Goal: Task Accomplishment & Management: Use online tool/utility

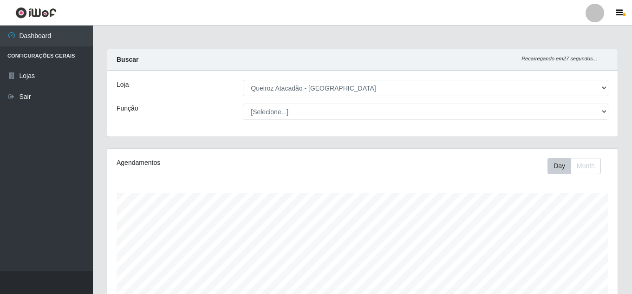
select select "225"
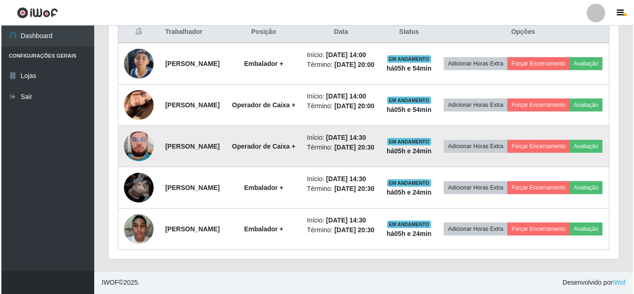
scroll to position [355, 0]
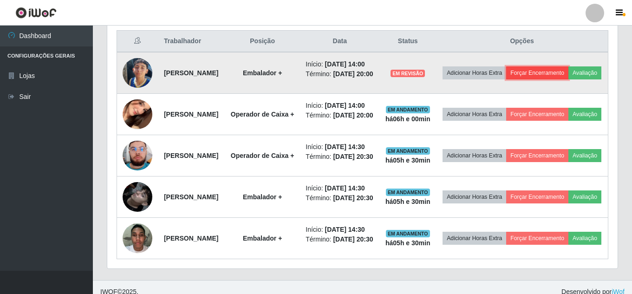
click at [567, 74] on button "Forçar Encerramento" at bounding box center [537, 72] width 62 height 13
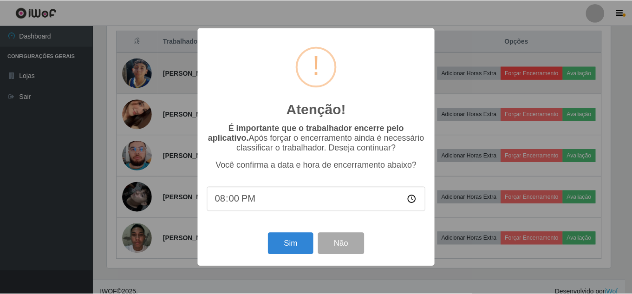
scroll to position [193, 506]
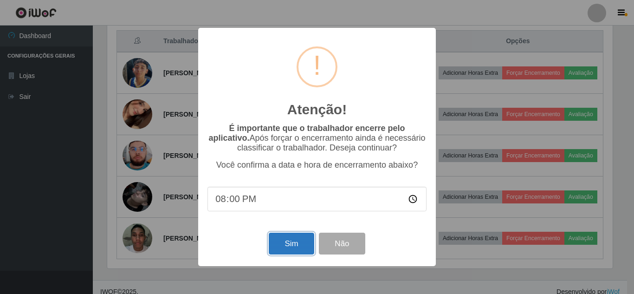
click at [300, 249] on button "Sim" at bounding box center [291, 244] width 45 height 22
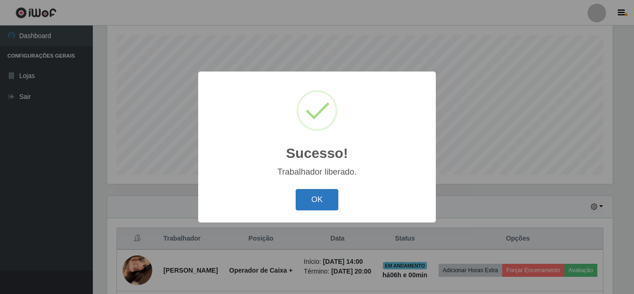
click at [329, 200] on button "OK" at bounding box center [317, 200] width 43 height 22
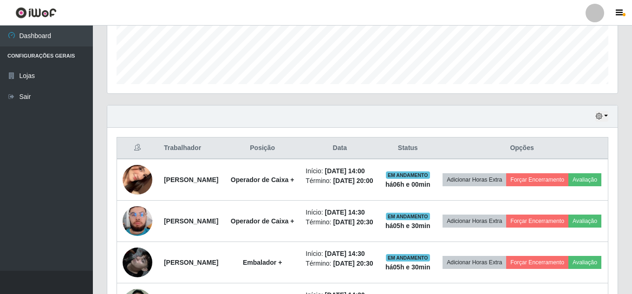
scroll to position [250, 0]
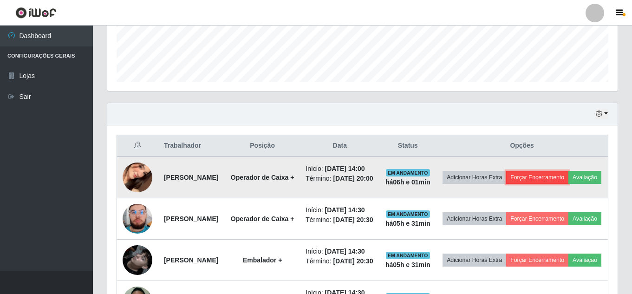
click at [568, 175] on button "Forçar Encerramento" at bounding box center [537, 177] width 62 height 13
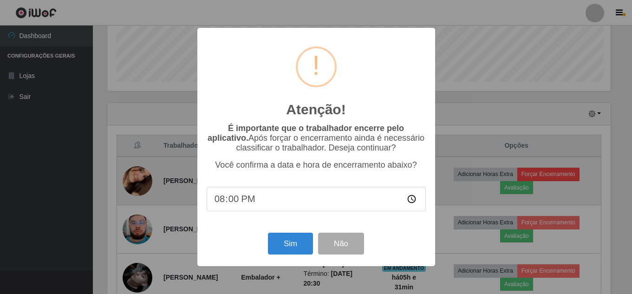
scroll to position [193, 506]
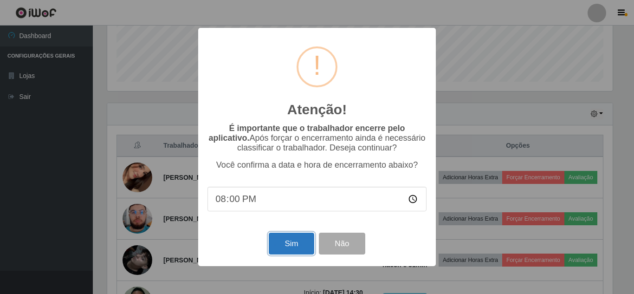
click at [294, 252] on button "Sim" at bounding box center [291, 244] width 45 height 22
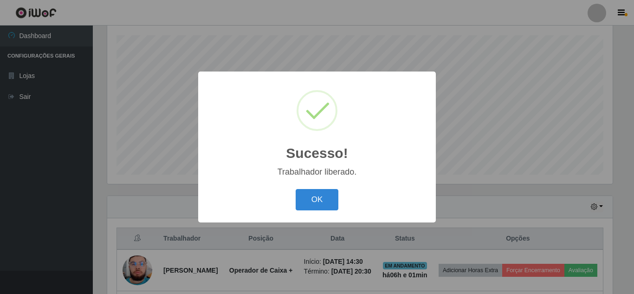
drag, startPoint x: 0, startPoint y: 221, endPoint x: 0, endPoint y: 230, distance: 9.7
drag, startPoint x: 551, startPoint y: 13, endPoint x: 289, endPoint y: 260, distance: 360.3
click at [289, 260] on div "Sucesso! × Trabalhador liberado. OK Cancel" at bounding box center [317, 147] width 634 height 294
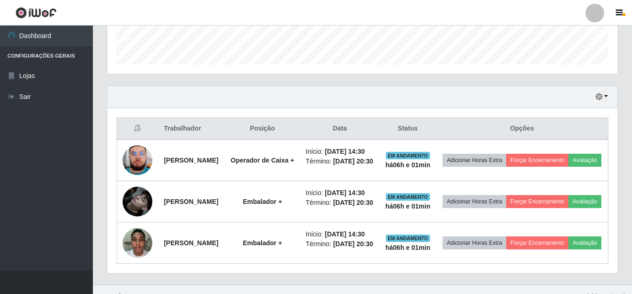
scroll to position [331, 0]
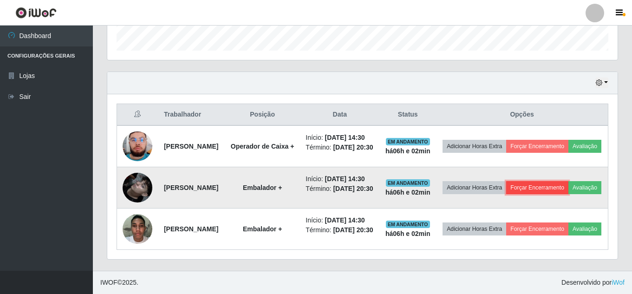
click at [560, 181] on button "Forçar Encerramento" at bounding box center [537, 187] width 62 height 13
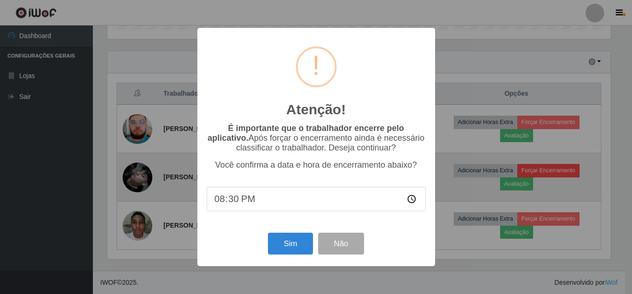
scroll to position [193, 506]
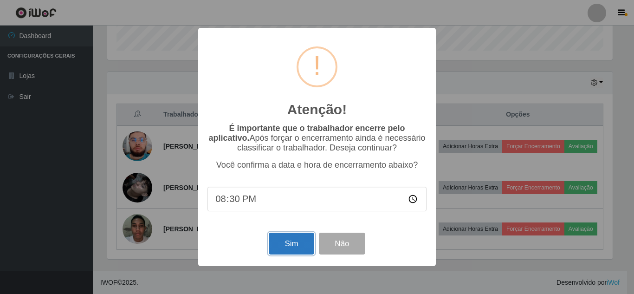
click at [295, 240] on button "Sim" at bounding box center [291, 244] width 45 height 22
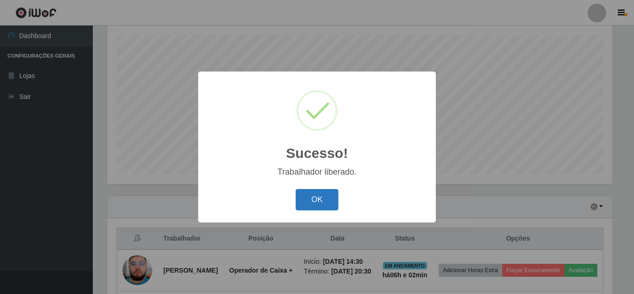
click at [310, 198] on button "OK" at bounding box center [317, 200] width 43 height 22
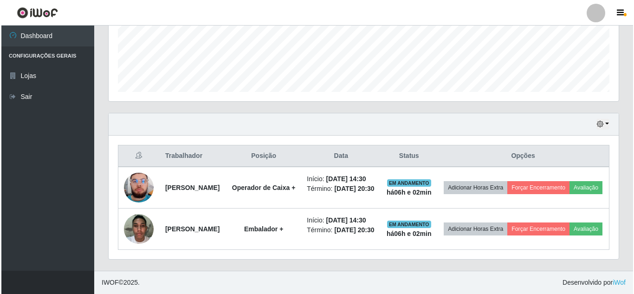
scroll to position [254, 0]
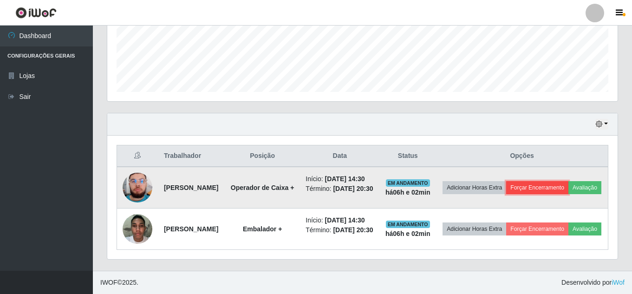
click at [568, 181] on button "Forçar Encerramento" at bounding box center [537, 187] width 62 height 13
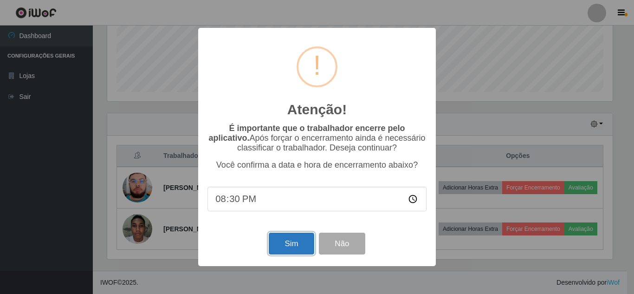
click at [293, 253] on button "Sim" at bounding box center [291, 244] width 45 height 22
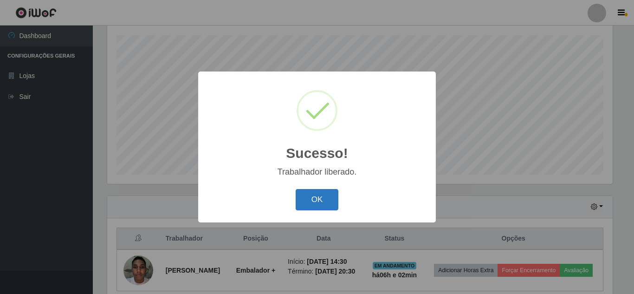
click at [320, 191] on button "OK" at bounding box center [317, 200] width 43 height 22
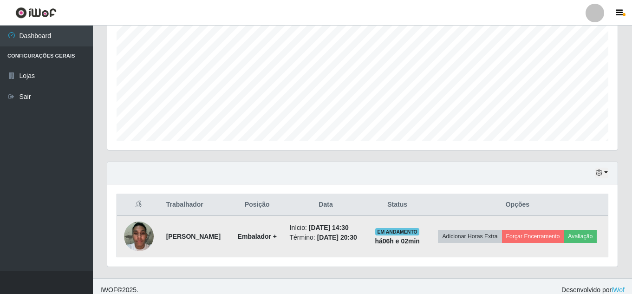
scroll to position [199, 0]
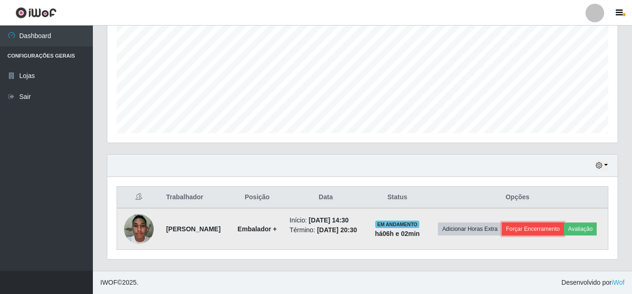
click at [537, 231] on button "Forçar Encerramento" at bounding box center [533, 228] width 62 height 13
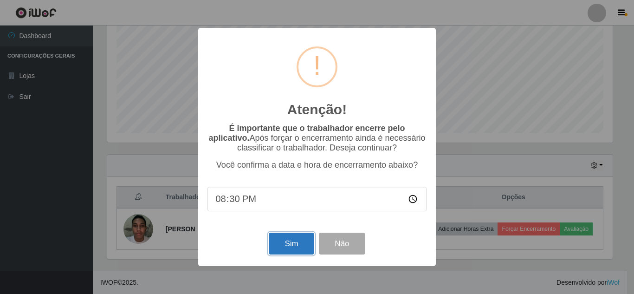
click at [294, 247] on button "Sim" at bounding box center [291, 244] width 45 height 22
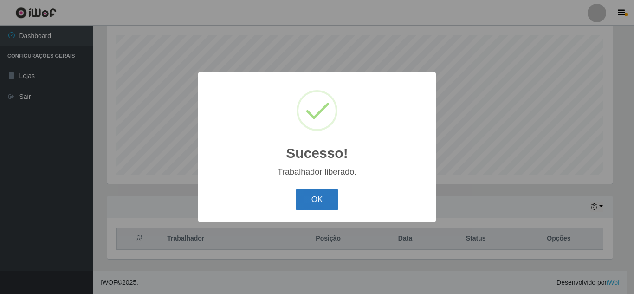
click at [317, 195] on button "OK" at bounding box center [317, 200] width 43 height 22
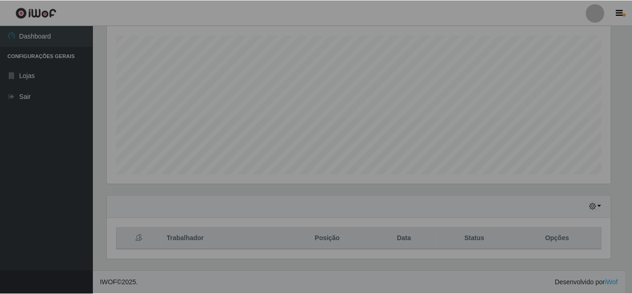
scroll to position [0, 0]
